Goal: Find specific page/section: Find specific page/section

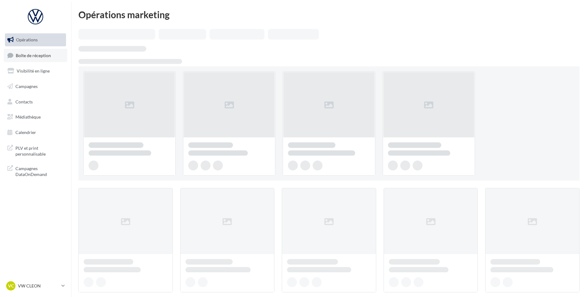
click at [43, 55] on span "Boîte de réception" at bounding box center [33, 54] width 35 height 5
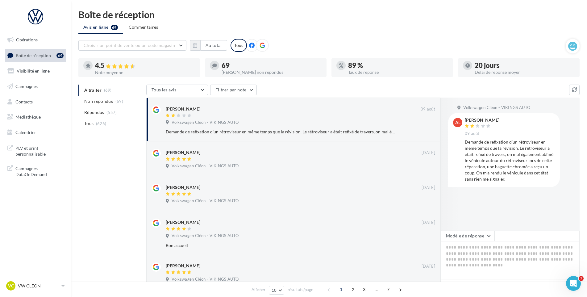
click at [473, 177] on div "Demande de refixation d’un rétroviseur en même temps que la révision. Le rétrov…" at bounding box center [510, 160] width 90 height 43
click at [39, 282] on div "VC VW CLEON vw-cle-vau" at bounding box center [32, 285] width 53 height 9
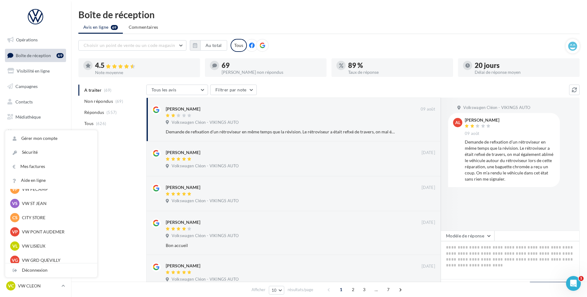
scroll to position [154, 0]
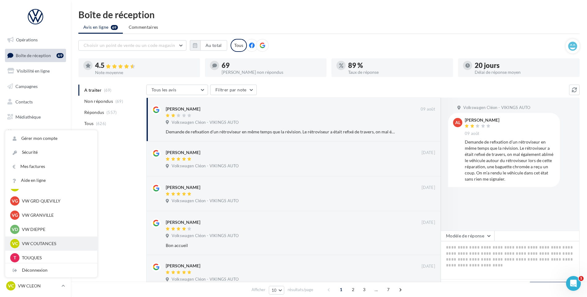
click at [46, 242] on p "VW COUTANCES" at bounding box center [56, 243] width 68 height 6
